Goal: Book appointment/travel/reservation

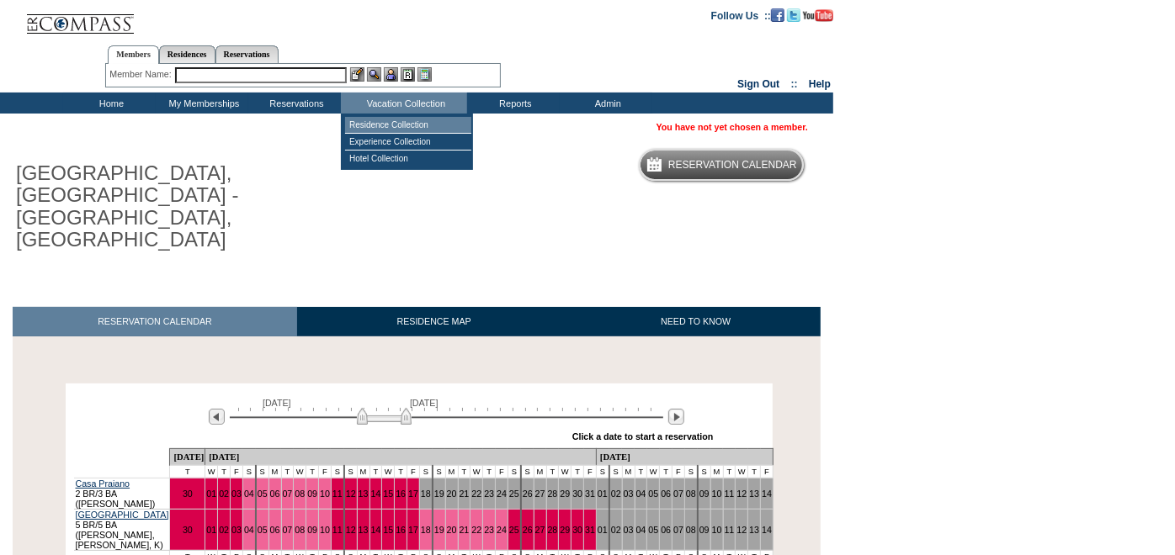
click at [397, 119] on td "Residence Collection" at bounding box center [408, 125] width 126 height 17
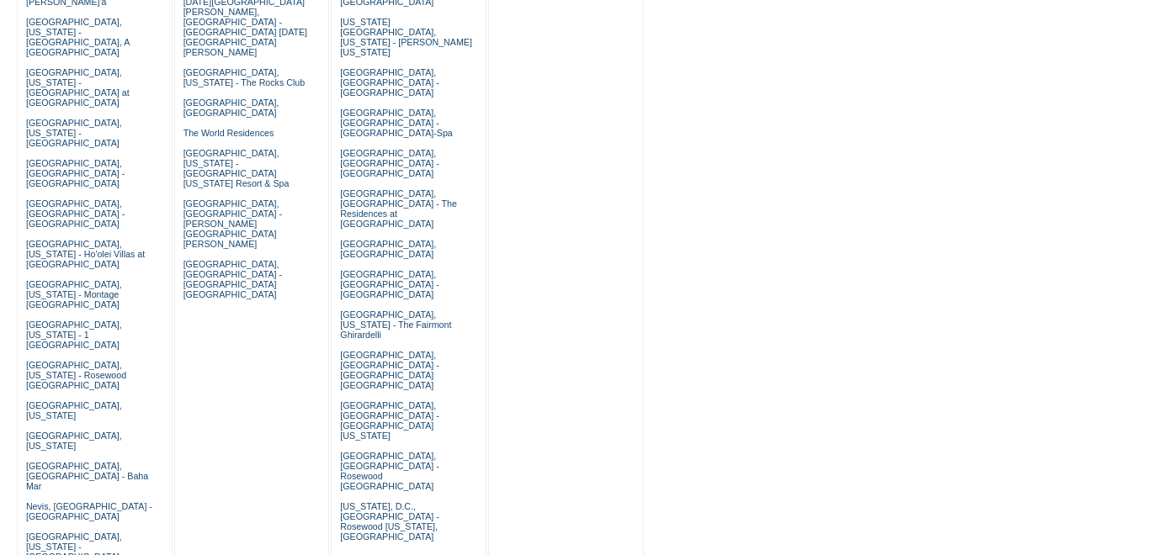
scroll to position [981, 0]
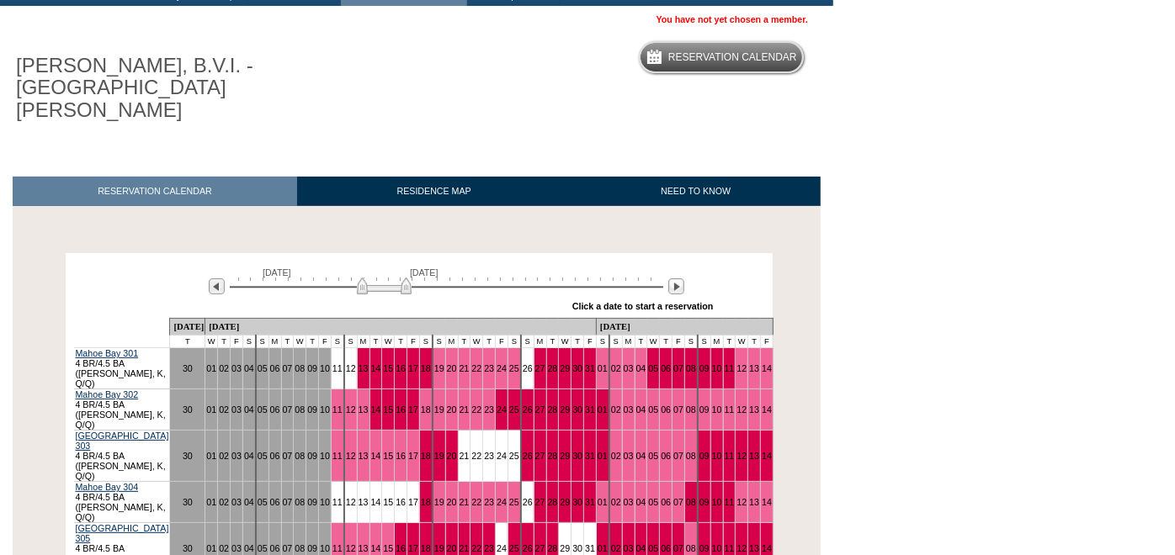
scroll to position [192, 0]
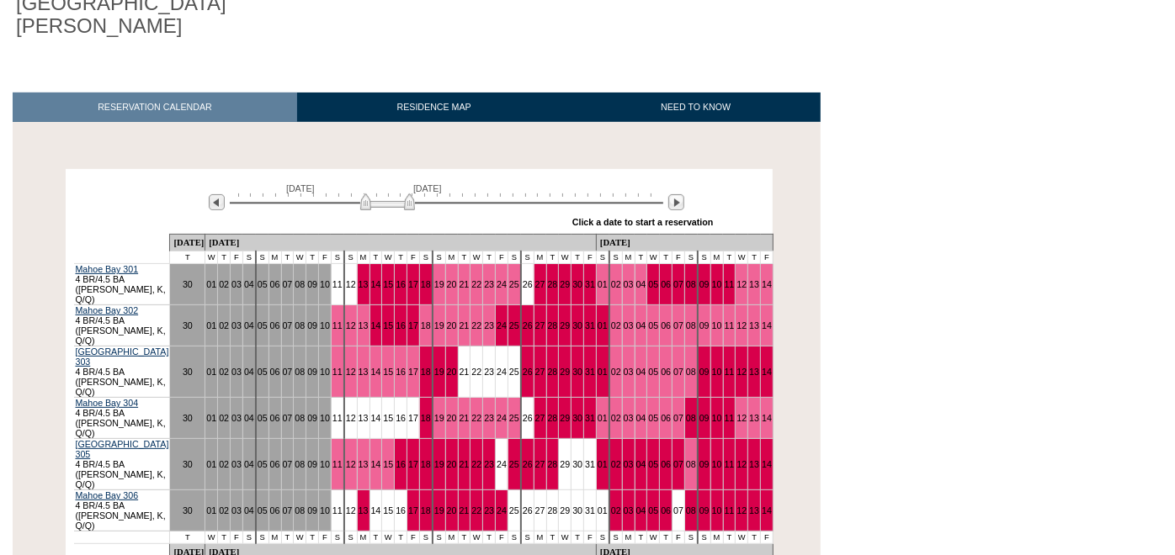
click at [369, 194] on img at bounding box center [387, 202] width 55 height 17
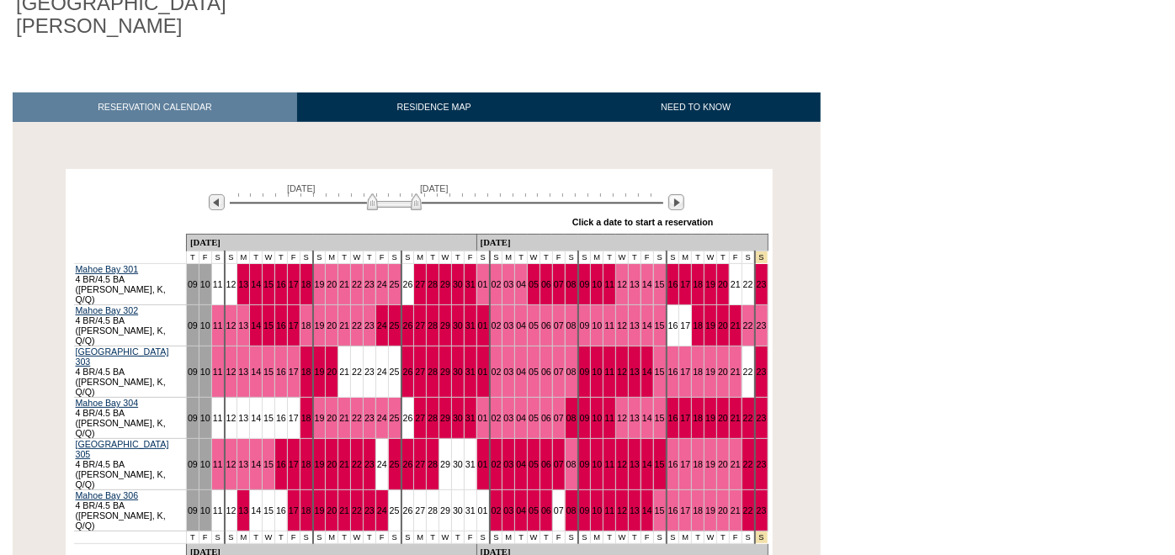
drag, startPoint x: 369, startPoint y: 181, endPoint x: 379, endPoint y: 181, distance: 10.9
click at [379, 194] on img at bounding box center [394, 202] width 55 height 17
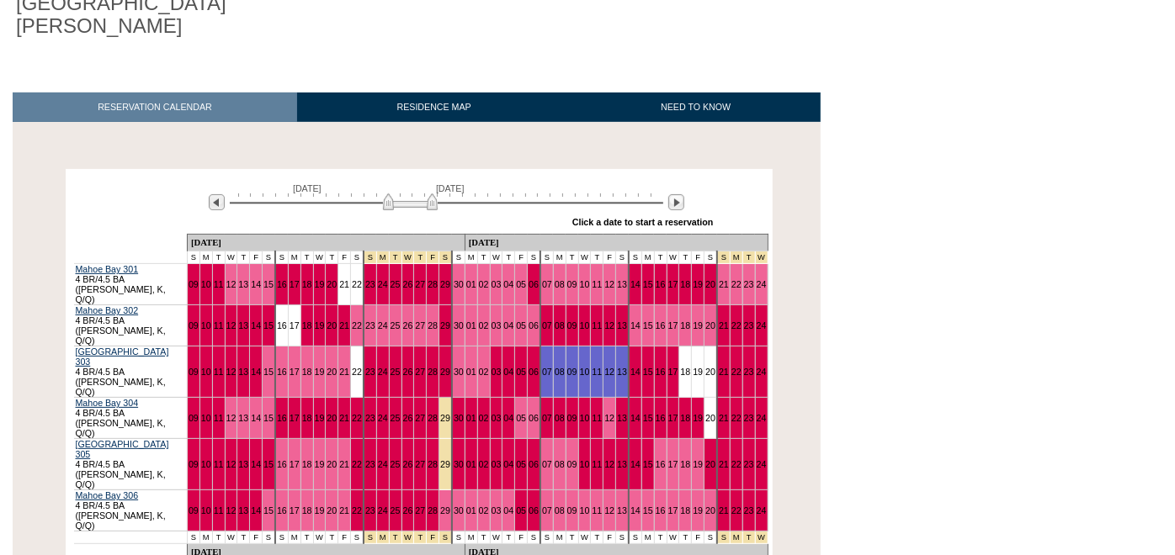
drag, startPoint x: 379, startPoint y: 181, endPoint x: 391, endPoint y: 180, distance: 11.8
click at [391, 194] on img at bounding box center [410, 202] width 55 height 17
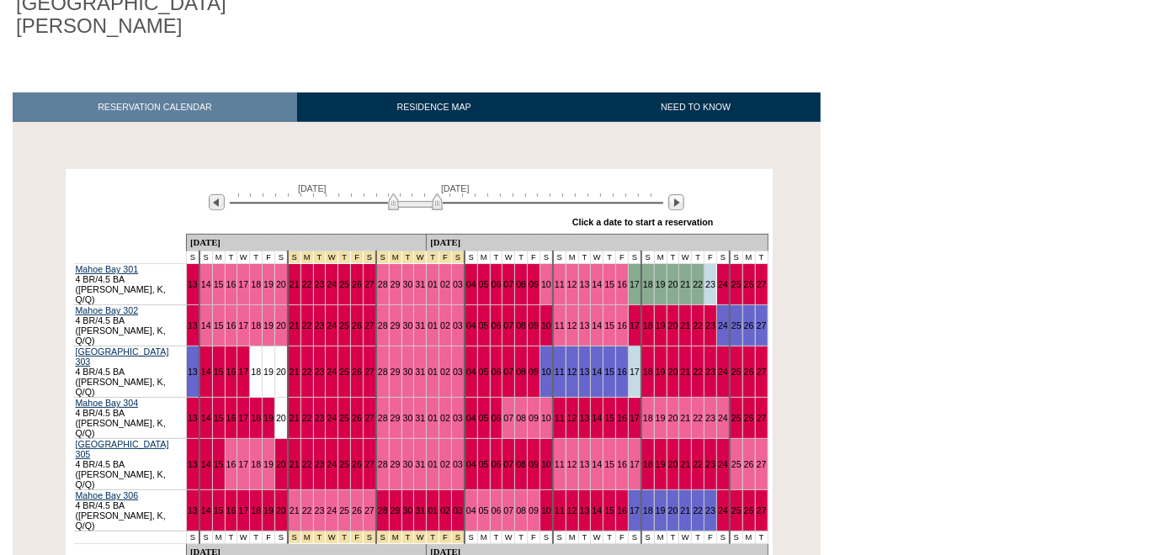
click at [398, 194] on img at bounding box center [415, 202] width 55 height 17
